Goal: Find contact information: Find contact information

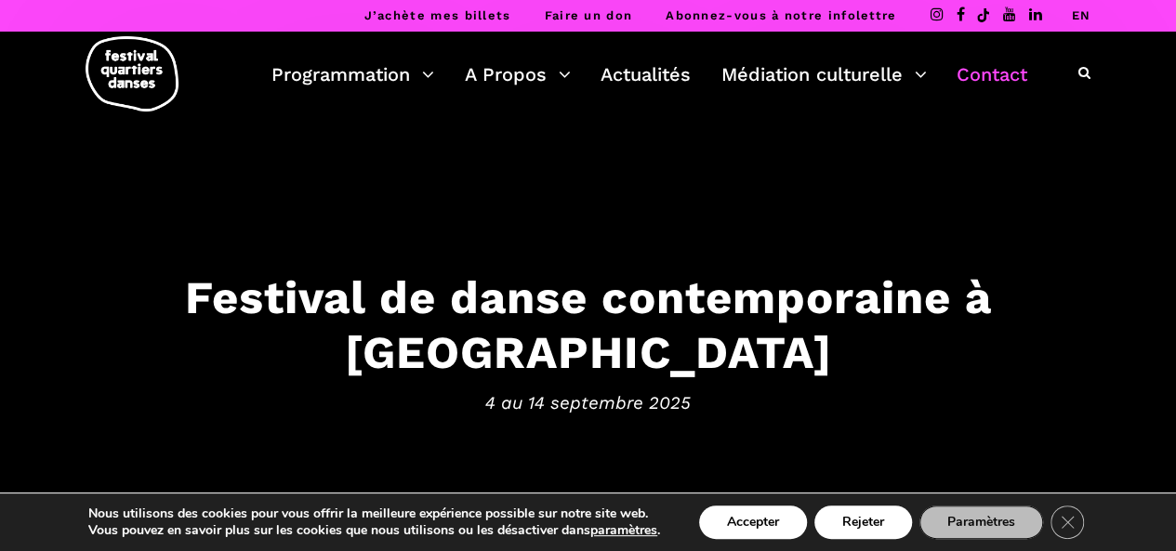
click at [1010, 73] on link "Contact" at bounding box center [991, 75] width 71 height 32
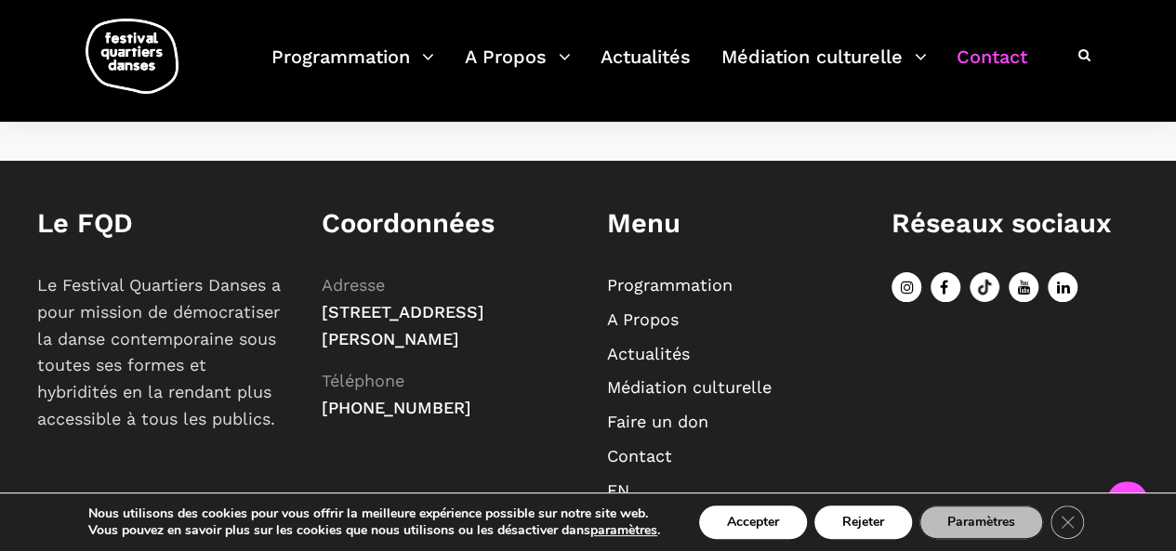
scroll to position [1215, 0]
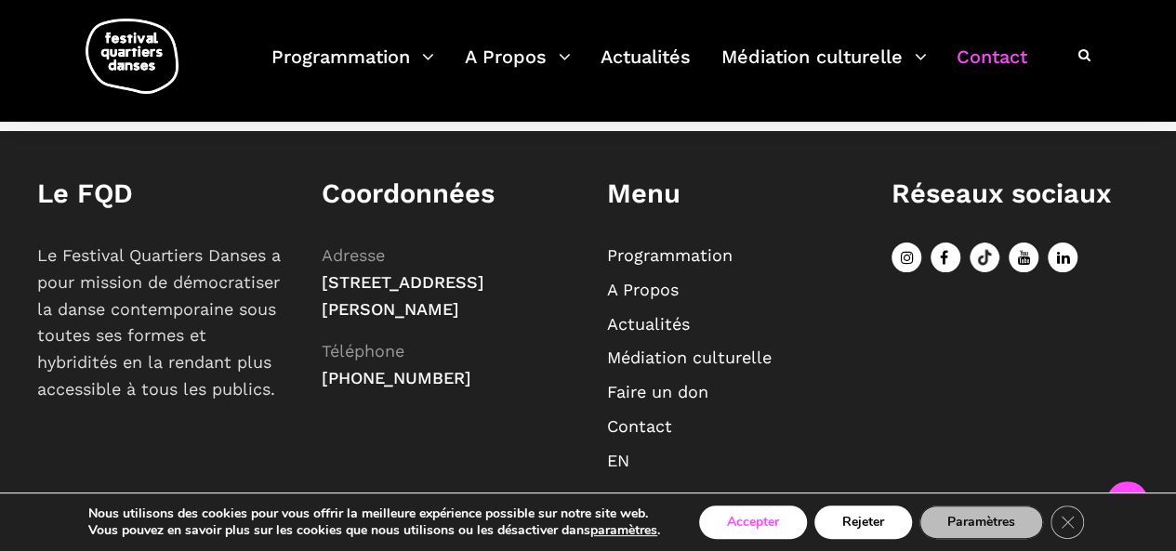
click at [761, 506] on button "Accepter" at bounding box center [753, 522] width 108 height 33
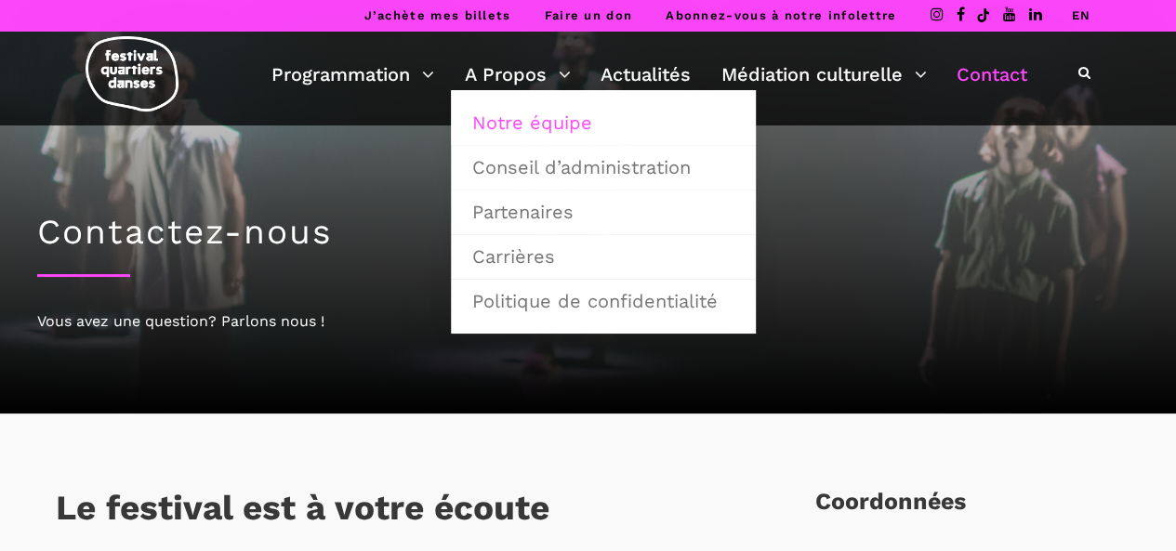
click at [531, 123] on link "Notre équipe" at bounding box center [603, 122] width 284 height 43
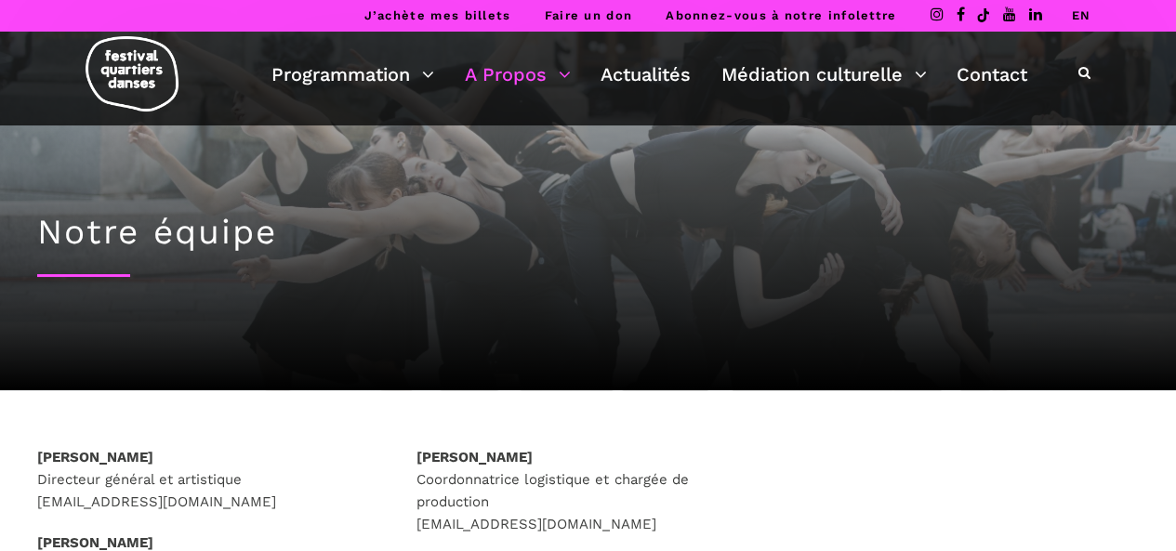
scroll to position [217, 0]
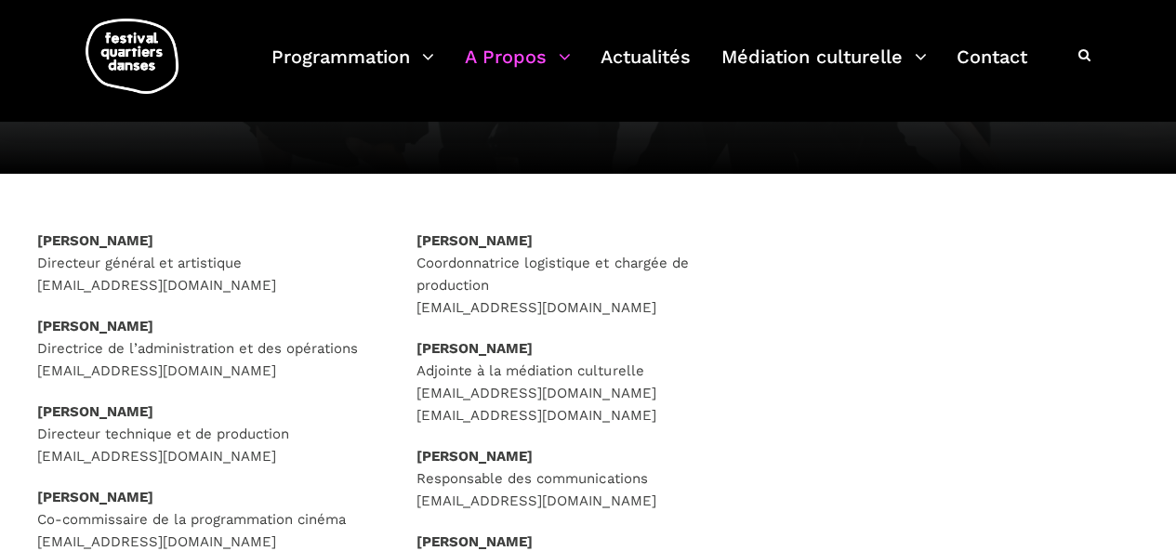
drag, startPoint x: 186, startPoint y: 238, endPoint x: 41, endPoint y: 231, distance: 145.1
click at [41, 232] on strong "Rafik Hubert Sabbagh" at bounding box center [95, 240] width 116 height 17
copy strong "Rafik Hubert Sabbagh"
drag, startPoint x: 568, startPoint y: 236, endPoint x: 403, endPoint y: 236, distance: 164.5
click at [403, 236] on div "Caroline Beaudry Coordonnatrice logistique et chargée de production logistiques…" at bounding box center [587, 480] width 379 height 500
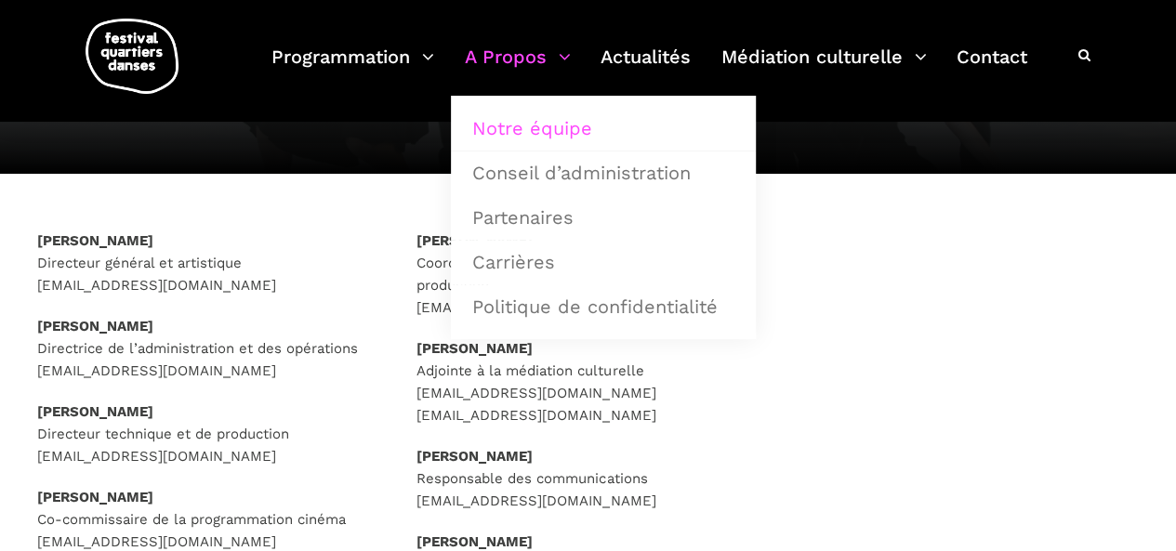
copy strong "Caroline Beaudry"
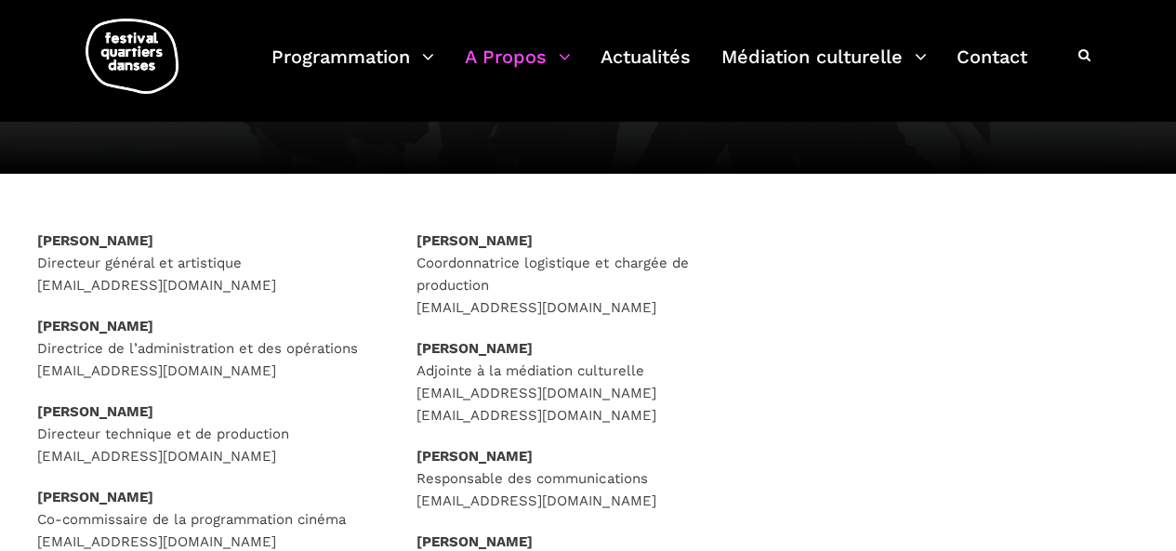
drag, startPoint x: 148, startPoint y: 408, endPoint x: 31, endPoint y: 413, distance: 117.2
click at [31, 413] on div "Rafik Hubert Sabbagh Directeur général et artistique direction@quartiersdanses.…" at bounding box center [208, 415] width 379 height 370
copy strong "Rasmus Sylvest"
drag, startPoint x: 543, startPoint y: 238, endPoint x: 416, endPoint y: 238, distance: 126.4
click at [416, 238] on p "Caroline Beaudry Coordonnatrice logistique et chargée de production logistiques…" at bounding box center [587, 274] width 342 height 89
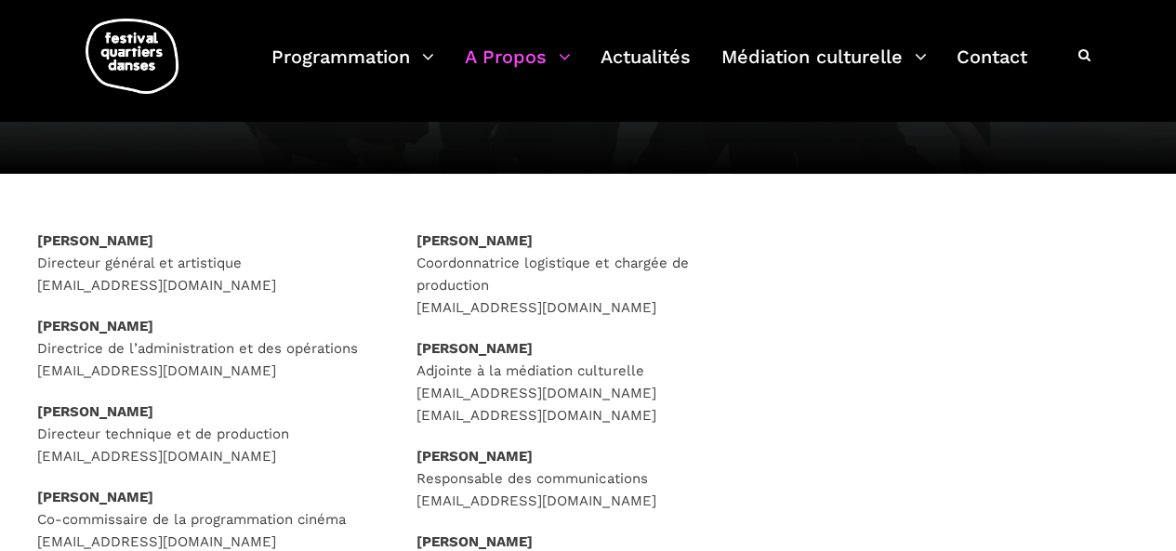
copy strong "Caroline Beaudry"
